Goal: Task Accomplishment & Management: Manage account settings

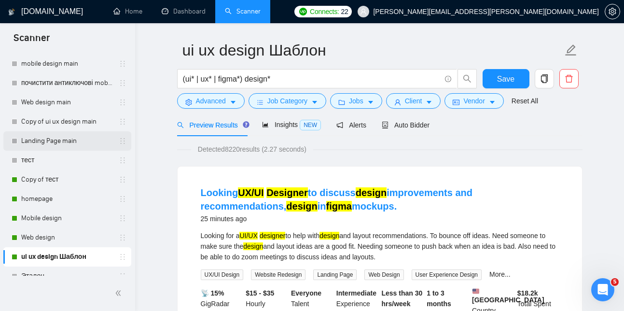
scroll to position [50, 0]
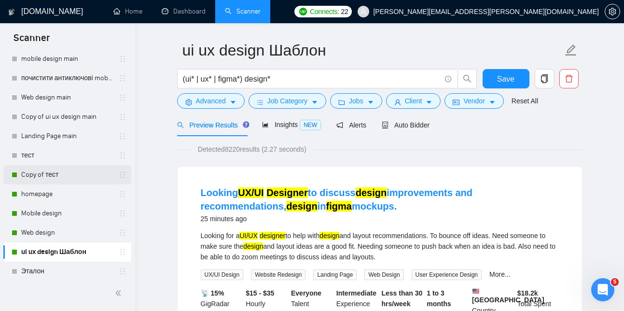
click at [51, 174] on link "Copy of тест" at bounding box center [67, 174] width 92 height 19
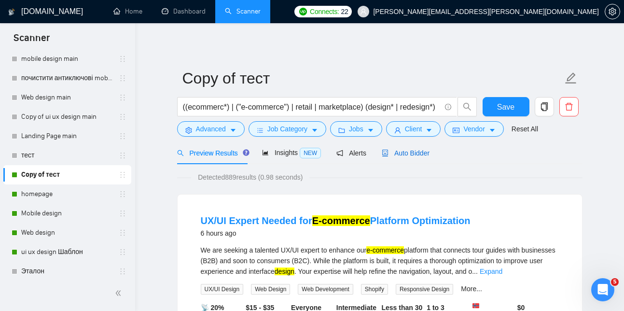
click at [416, 154] on span "Auto Bidder" at bounding box center [406, 153] width 48 height 8
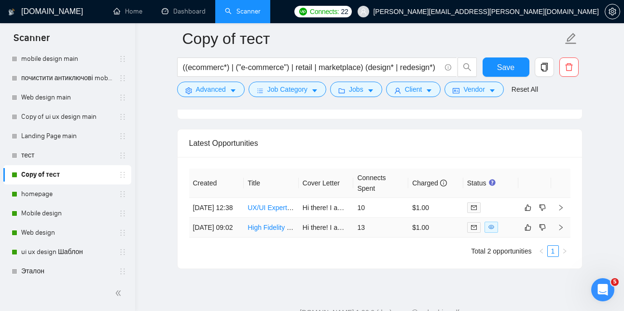
scroll to position [2337, 0]
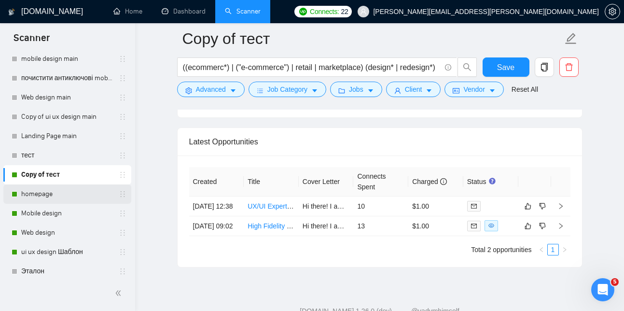
click at [66, 191] on link "homepage" at bounding box center [67, 193] width 92 height 19
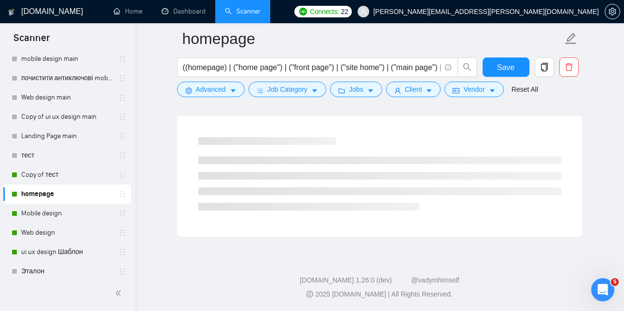
scroll to position [615, 0]
click at [64, 174] on link "Copy of тест" at bounding box center [67, 174] width 92 height 19
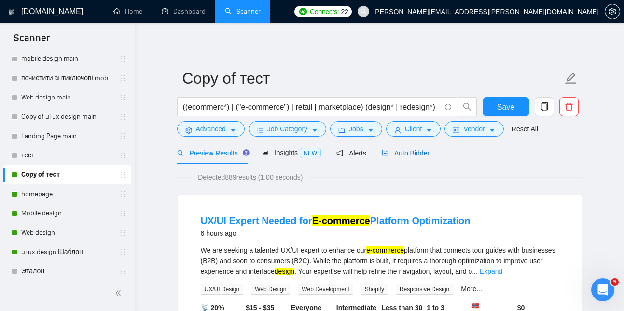
click at [415, 152] on span "Auto Bidder" at bounding box center [406, 153] width 48 height 8
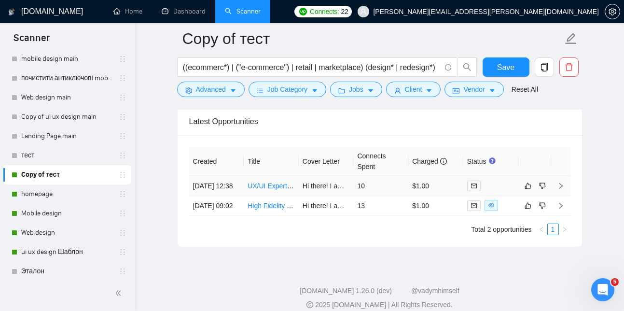
scroll to position [2345, 0]
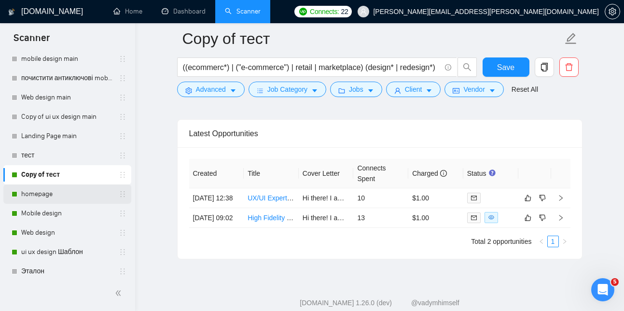
click at [61, 197] on link "homepage" at bounding box center [67, 193] width 92 height 19
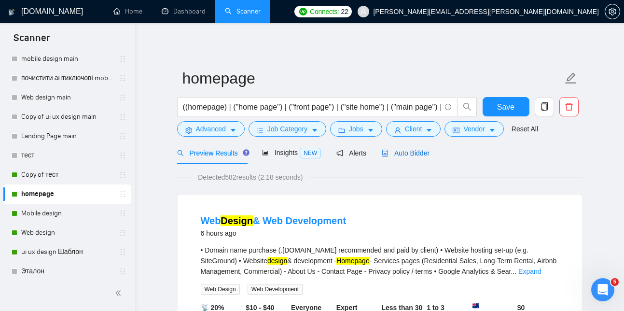
click at [421, 156] on span "Auto Bidder" at bounding box center [406, 153] width 48 height 8
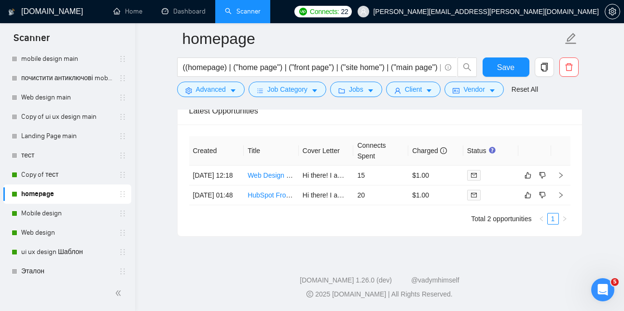
scroll to position [2373, 0]
click at [59, 252] on link "ui ux design Шаблон" at bounding box center [67, 251] width 92 height 19
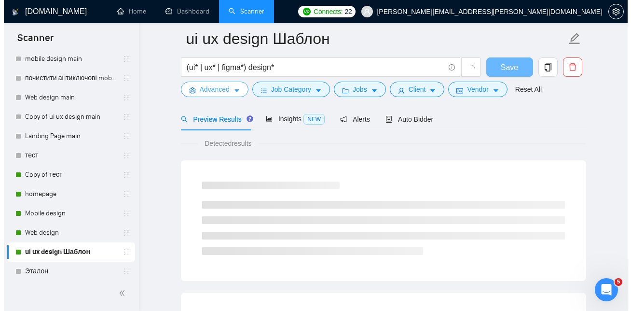
scroll to position [615, 0]
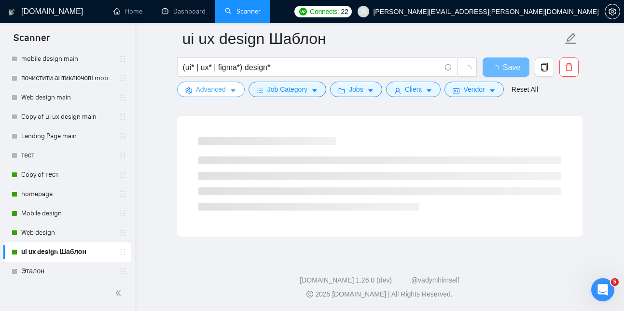
click at [222, 89] on span "Advanced" at bounding box center [211, 89] width 30 height 11
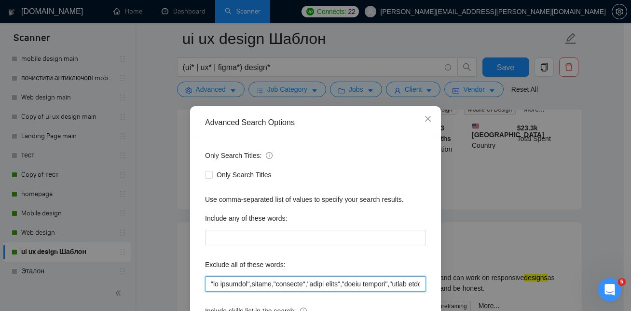
click at [351, 286] on input "text" at bounding box center [315, 283] width 221 height 15
paste input "ull-time role","full time position","full-time position","f"
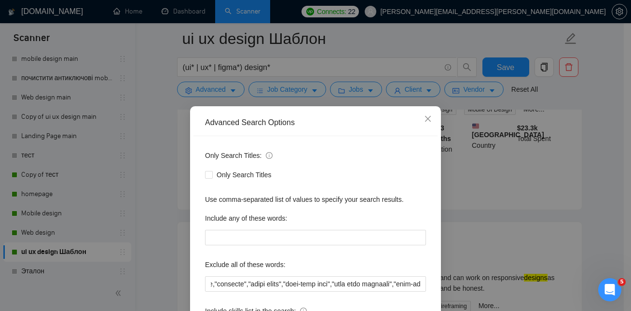
scroll to position [0, 0]
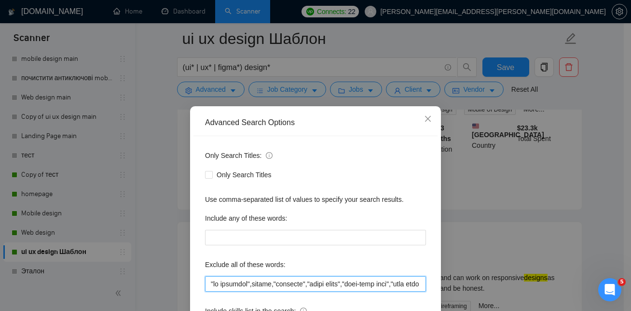
click at [398, 286] on input "text" at bounding box center [315, 283] width 221 height 15
paste input "role is full-time"
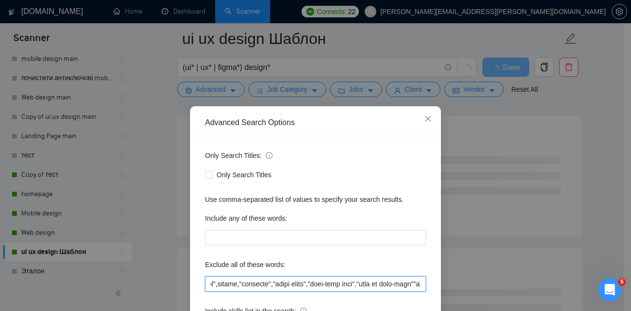
scroll to position [0, 141]
paste input "role is full-time"
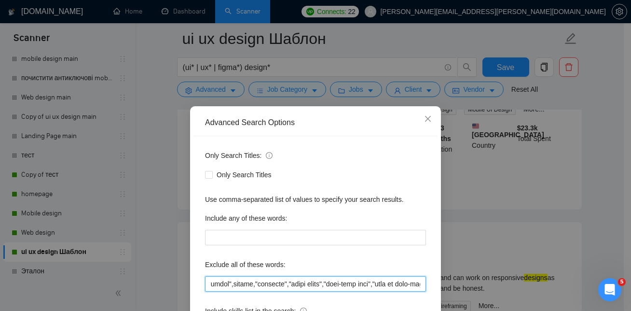
scroll to position [0, 0]
drag, startPoint x: 386, startPoint y: 284, endPoint x: 351, endPoint y: 286, distance: 35.3
click at [351, 286] on input "text" at bounding box center [315, 283] width 221 height 15
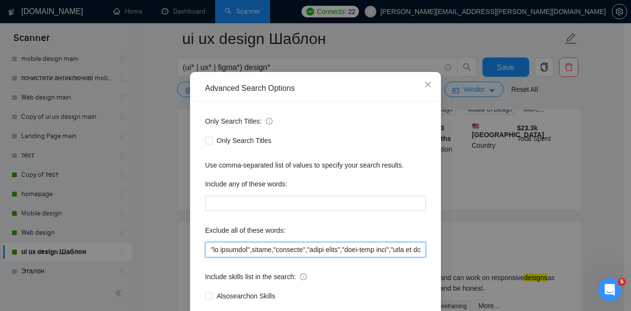
scroll to position [91, 0]
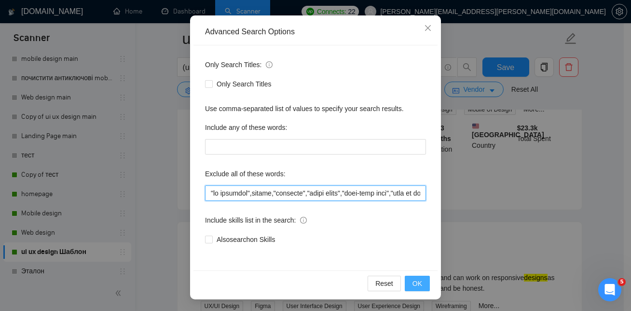
type input ""no agencies",mentor,"tutoring","teach figma","full-time role","role is full-ti…"
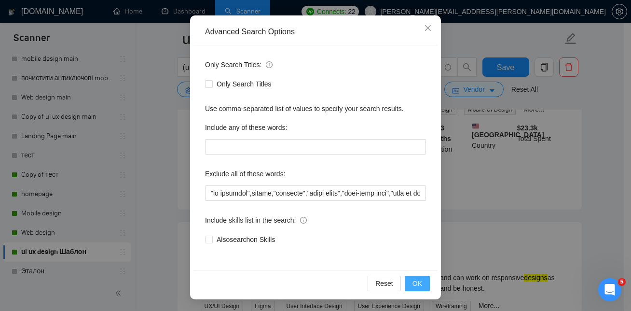
click at [416, 280] on span "OK" at bounding box center [418, 283] width 10 height 11
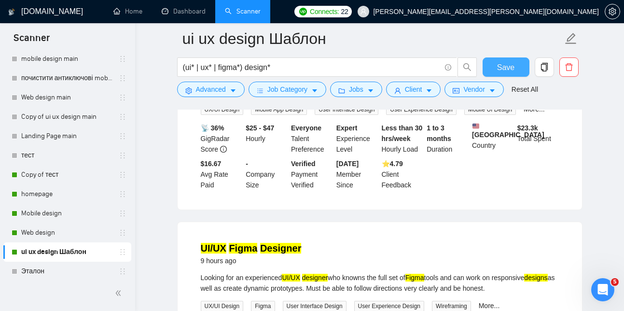
click at [506, 69] on span "Save" at bounding box center [505, 67] width 17 height 12
click at [64, 229] on link "Web design" at bounding box center [67, 232] width 92 height 19
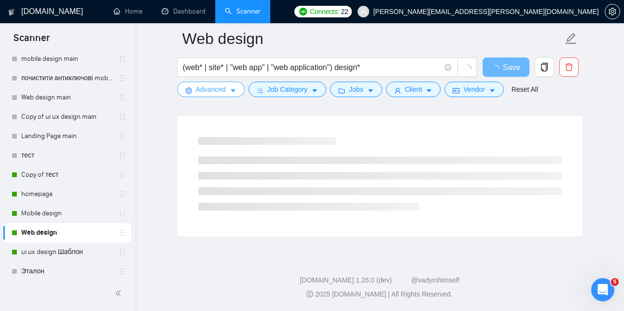
click at [223, 88] on span "Advanced" at bounding box center [211, 89] width 30 height 11
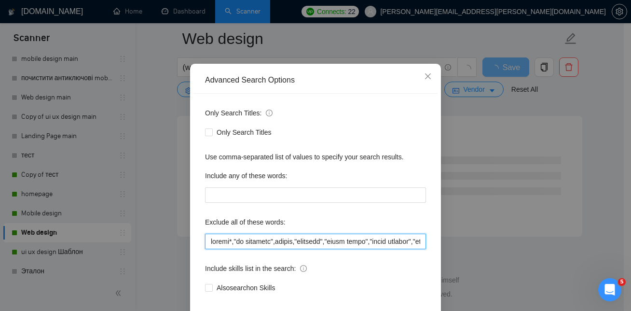
click at [300, 249] on input "text" at bounding box center [315, 241] width 221 height 15
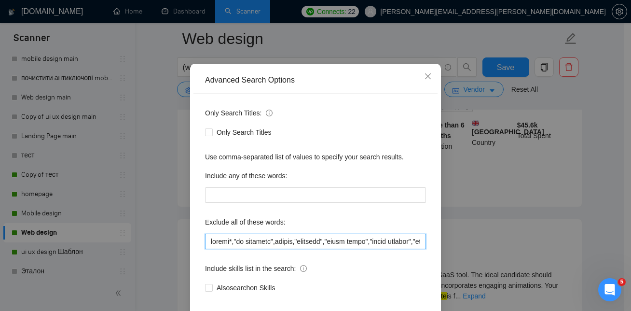
paste input "full-time role","role is full-time","role is full time","full time position","f…"
type input "mobile*,"no agencies",mentor,"full-time role","role is full-time","role is full…"
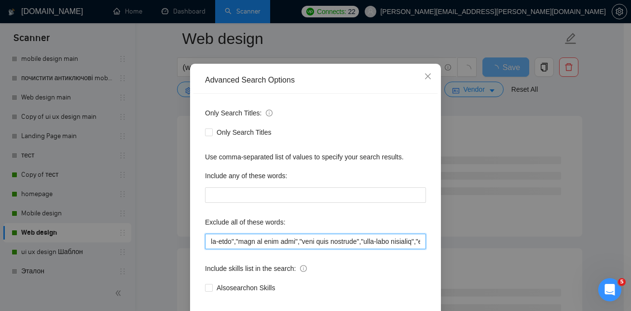
scroll to position [0, 158]
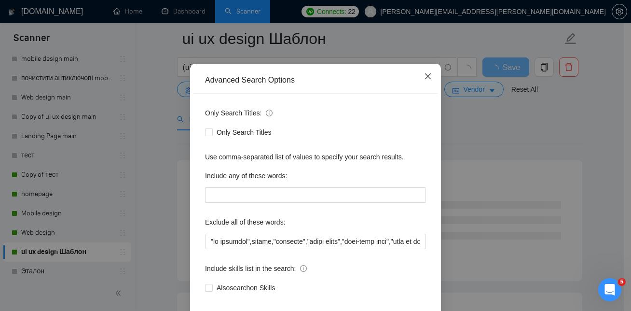
click at [427, 80] on icon "close" at bounding box center [428, 76] width 8 height 8
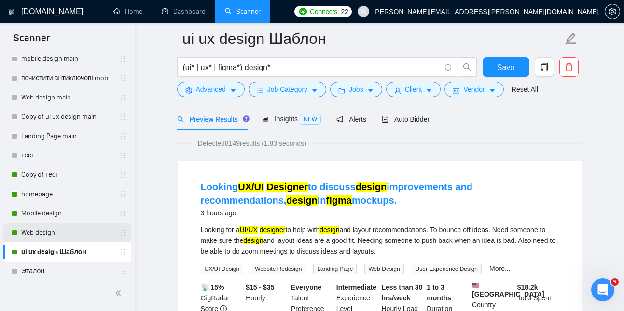
click at [64, 232] on link "Web design" at bounding box center [67, 232] width 92 height 19
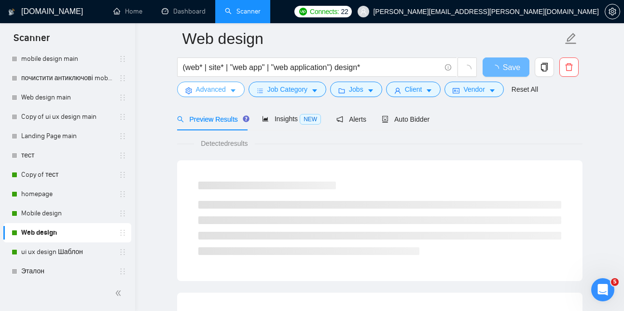
click at [227, 88] on button "Advanced" at bounding box center [211, 89] width 68 height 15
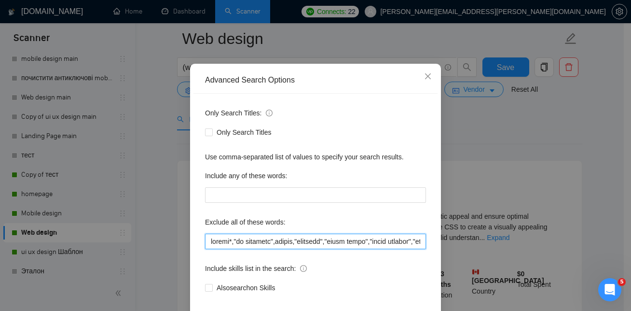
click at [299, 249] on input "text" at bounding box center [315, 241] width 221 height 15
paste input "full-time role","role is full-time","role is full time","full time position","f…"
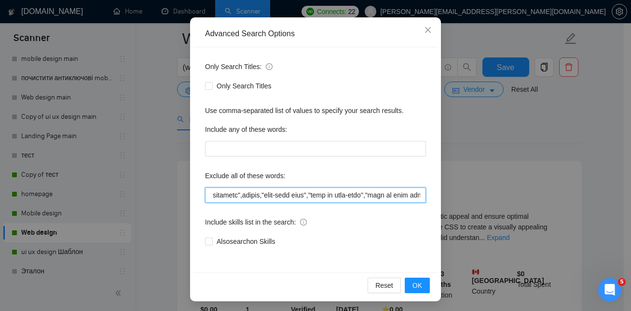
scroll to position [91, 0]
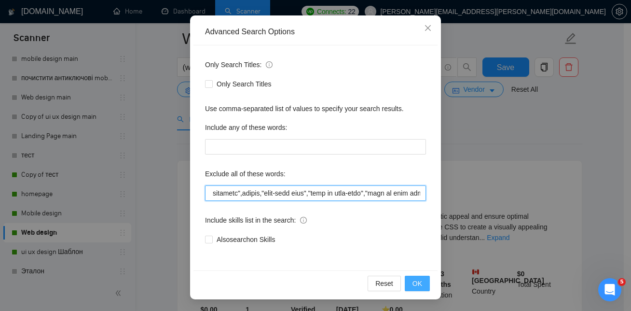
type input "mobile*,"no agencies",mentor,"full-time role","role is full-time","role is full…"
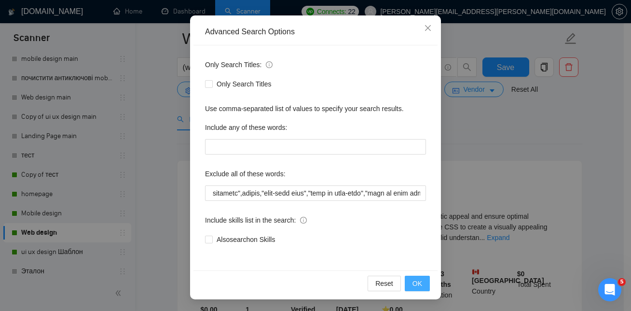
scroll to position [0, 0]
click at [418, 283] on span "OK" at bounding box center [418, 283] width 10 height 11
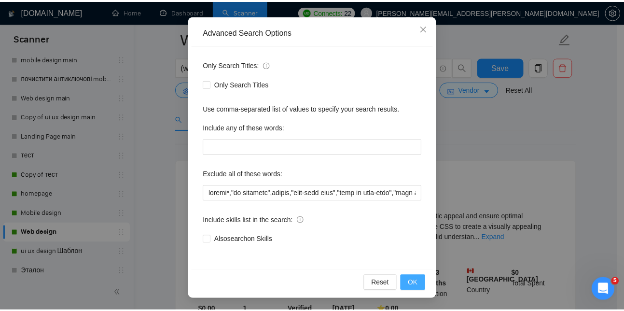
scroll to position [42, 0]
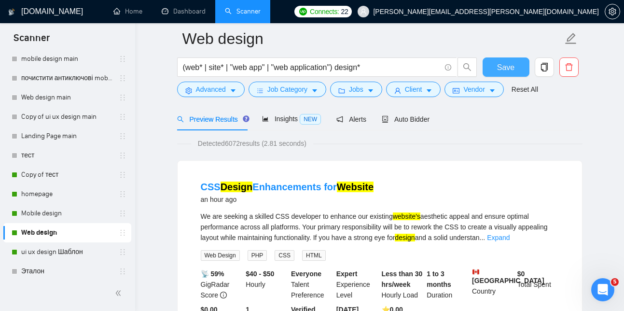
click at [513, 64] on span "Save" at bounding box center [505, 67] width 17 height 12
click at [52, 191] on link "homepage" at bounding box center [67, 193] width 92 height 19
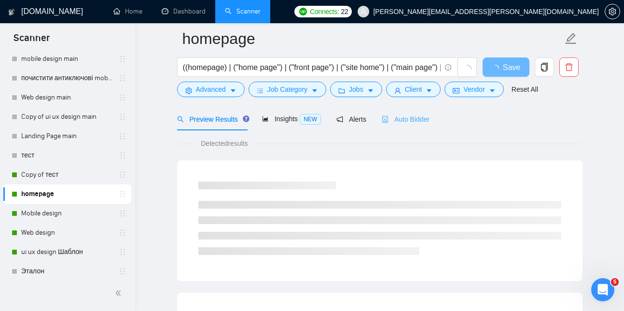
click at [416, 113] on div "Auto Bidder" at bounding box center [406, 119] width 48 height 23
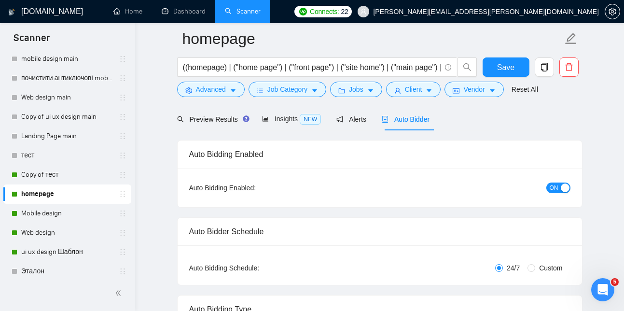
click at [553, 187] on span "ON" at bounding box center [554, 187] width 9 height 11
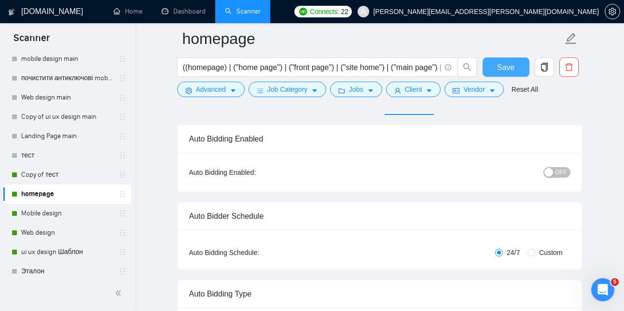
click at [512, 68] on span "Save" at bounding box center [505, 67] width 17 height 12
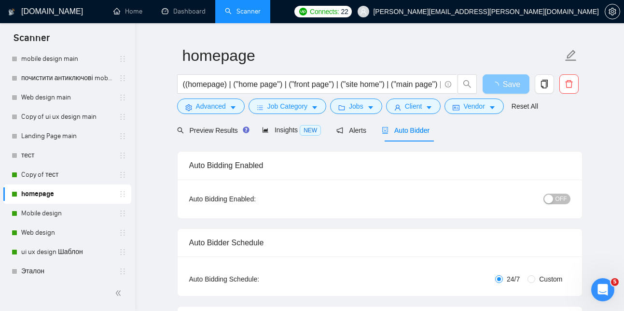
scroll to position [0, 0]
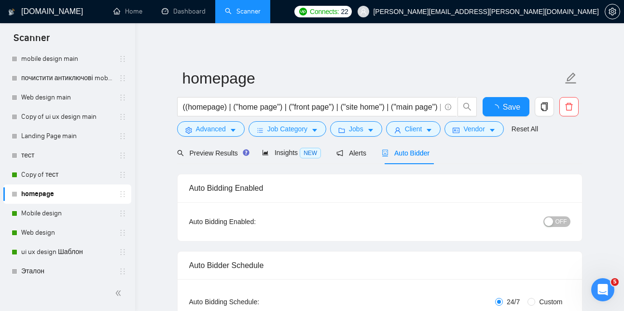
click at [416, 156] on span "Auto Bidder" at bounding box center [406, 153] width 48 height 8
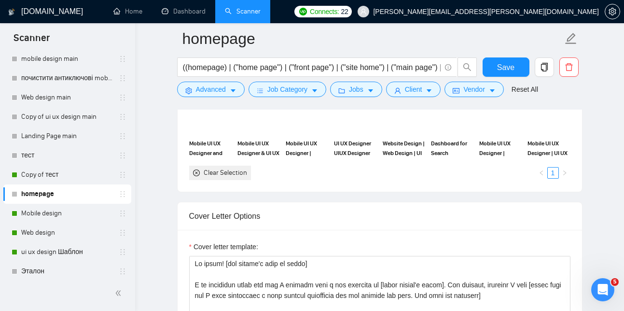
scroll to position [944, 0]
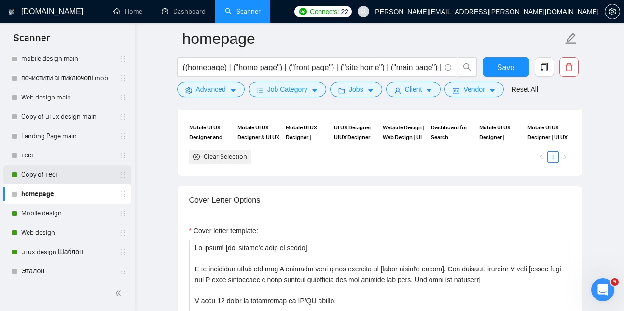
click at [65, 174] on link "Copy of тест" at bounding box center [67, 174] width 92 height 19
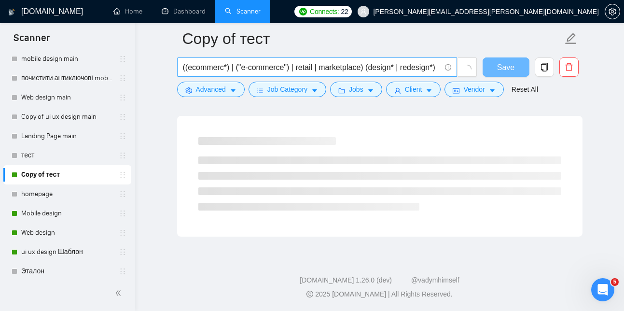
scroll to position [615, 0]
